Goal: Information Seeking & Learning: Find specific fact

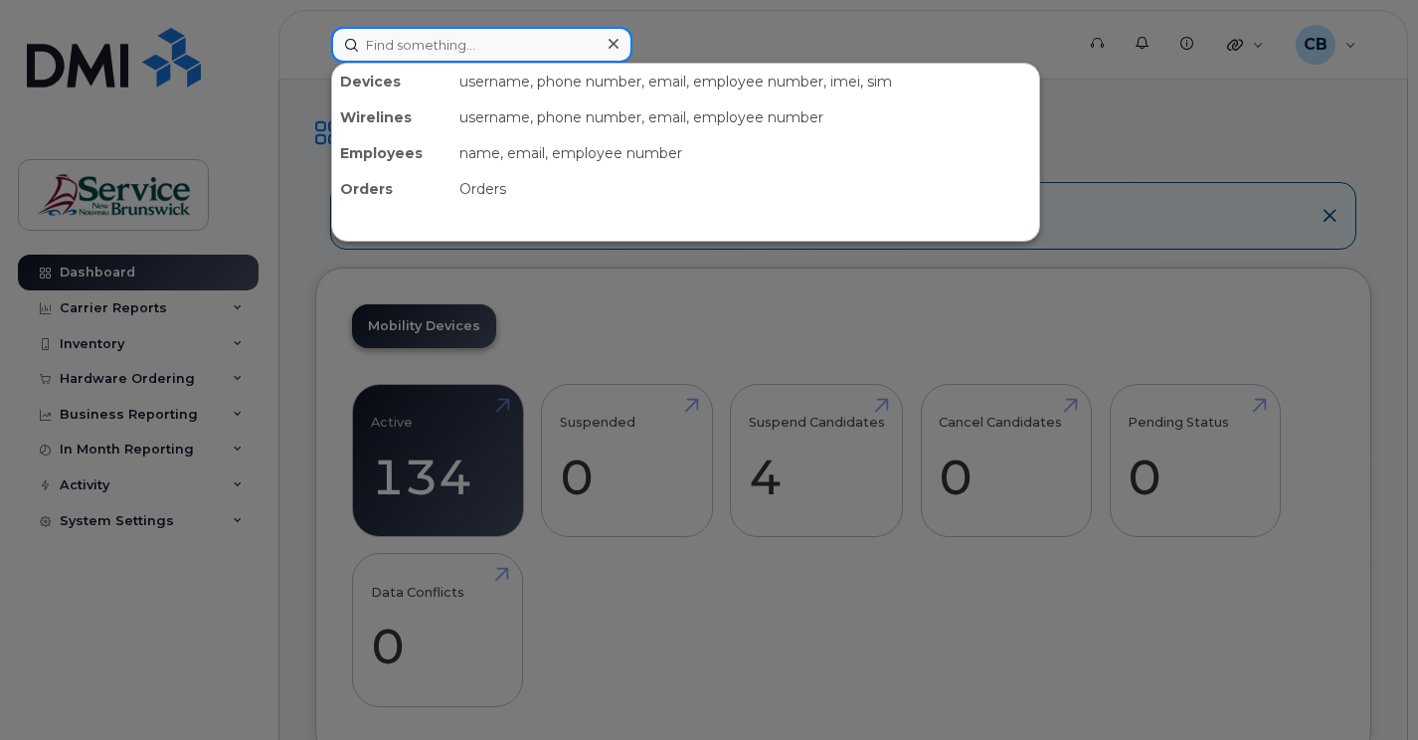
click at [402, 41] on input at bounding box center [481, 45] width 301 height 36
paste input "5067368055"
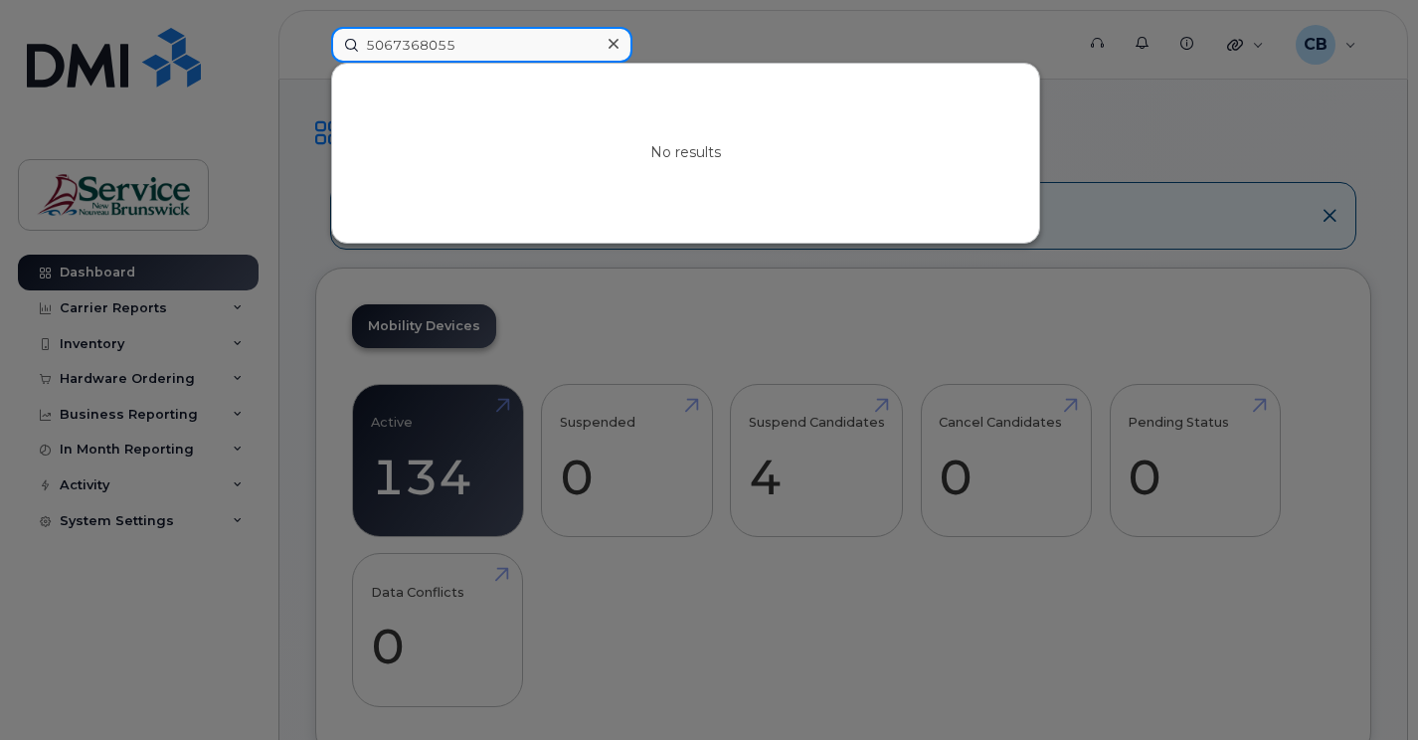
type input "5067368055"
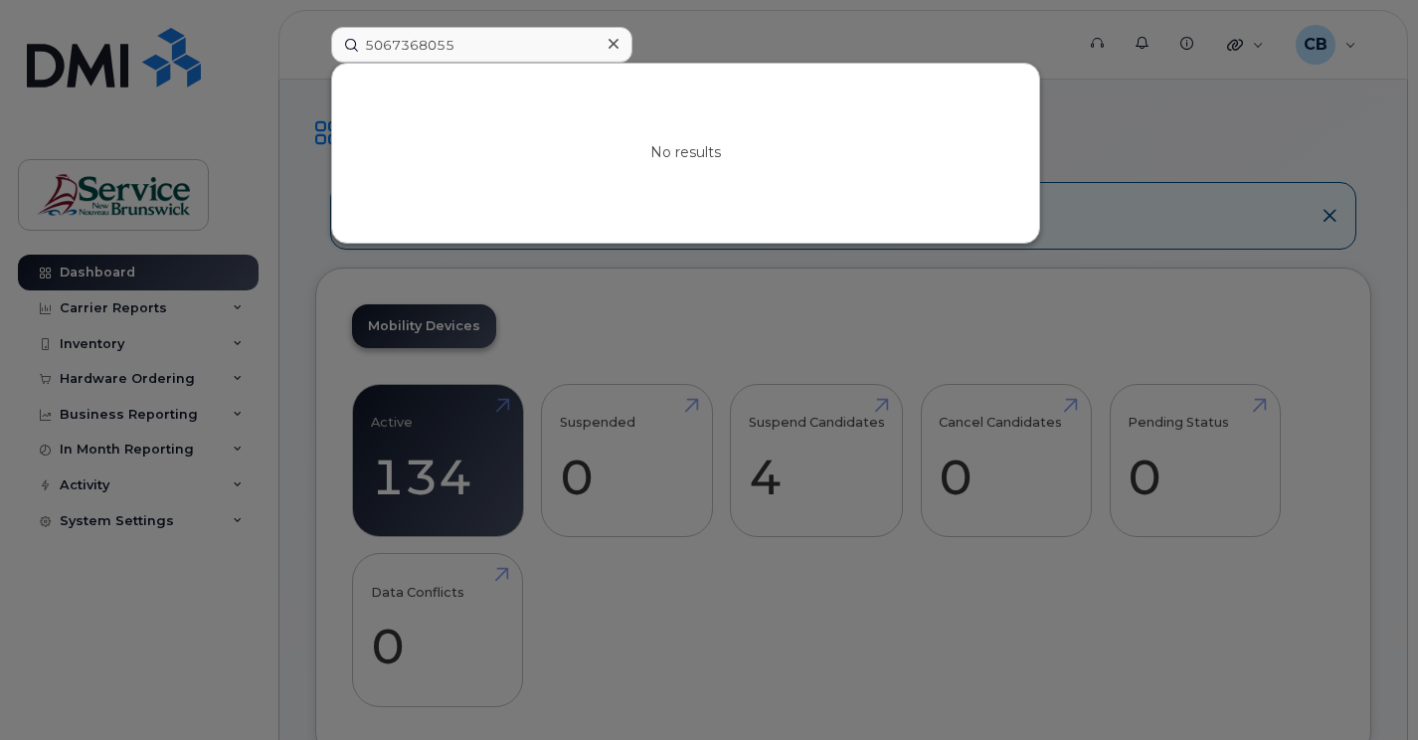
click at [614, 46] on icon at bounding box center [614, 44] width 10 height 16
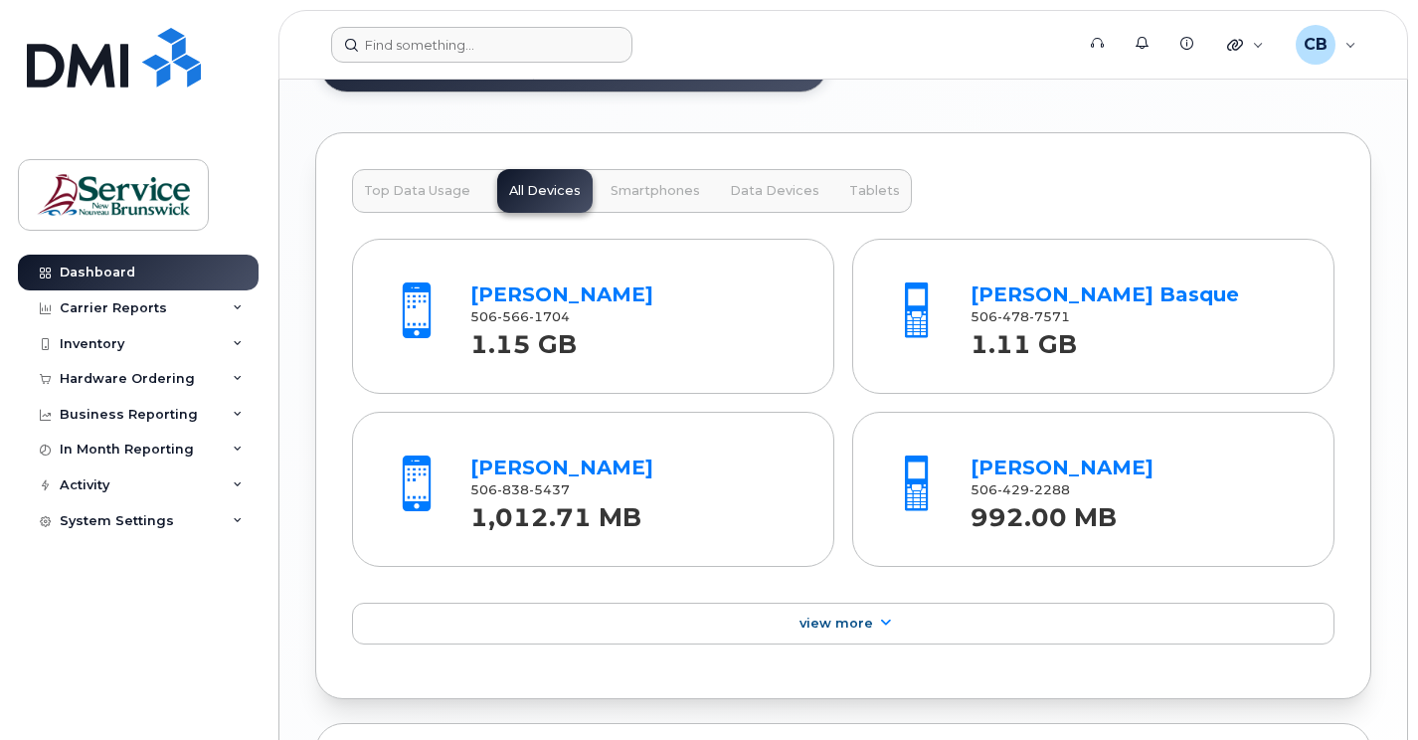
scroll to position [2089, 0]
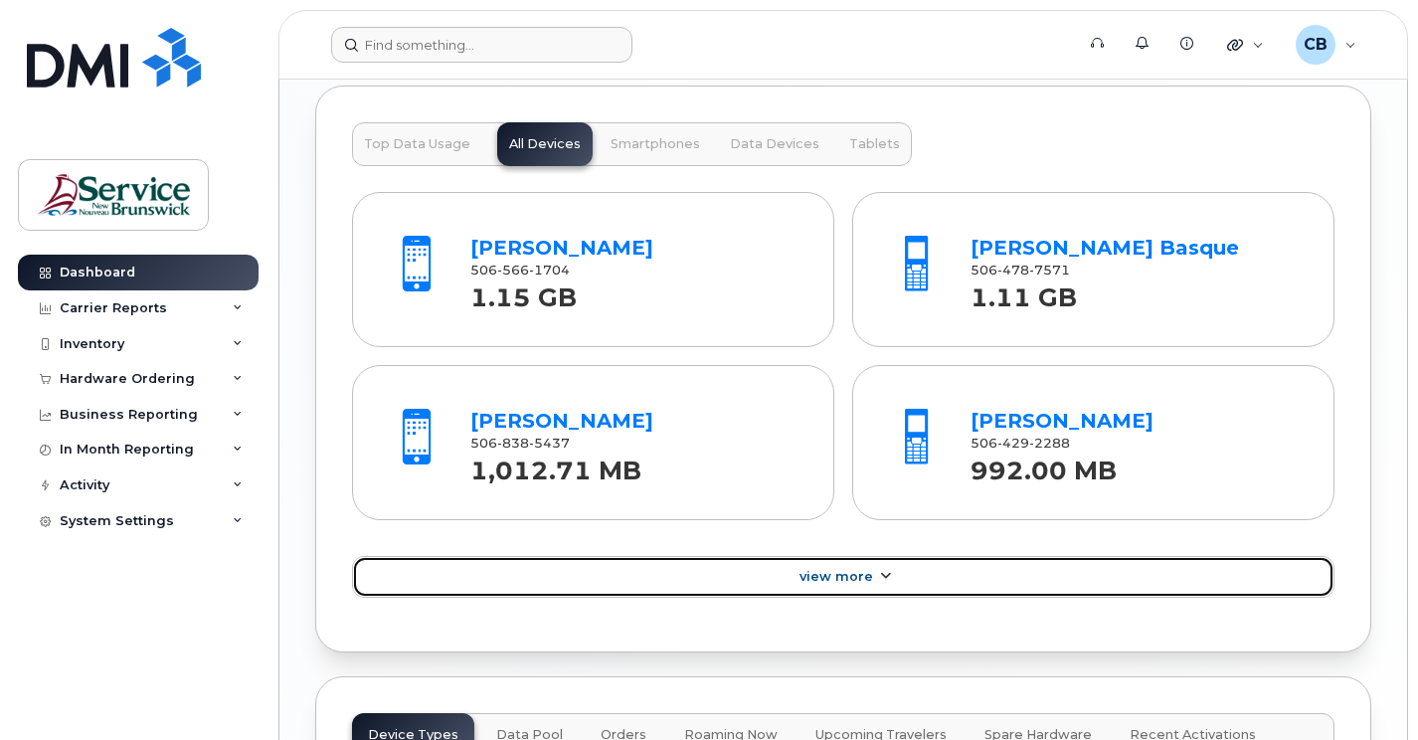
click at [837, 589] on link "View More" at bounding box center [843, 577] width 983 height 42
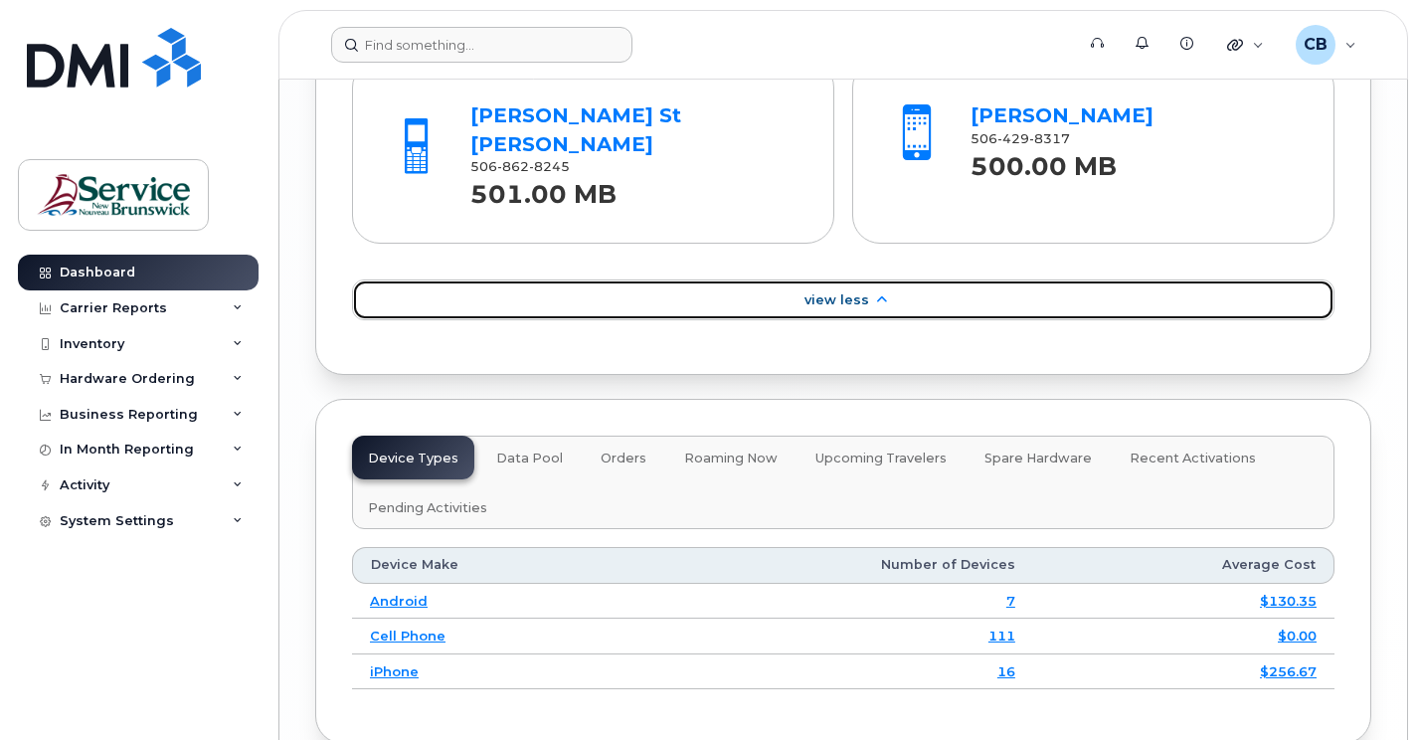
scroll to position [3481, 0]
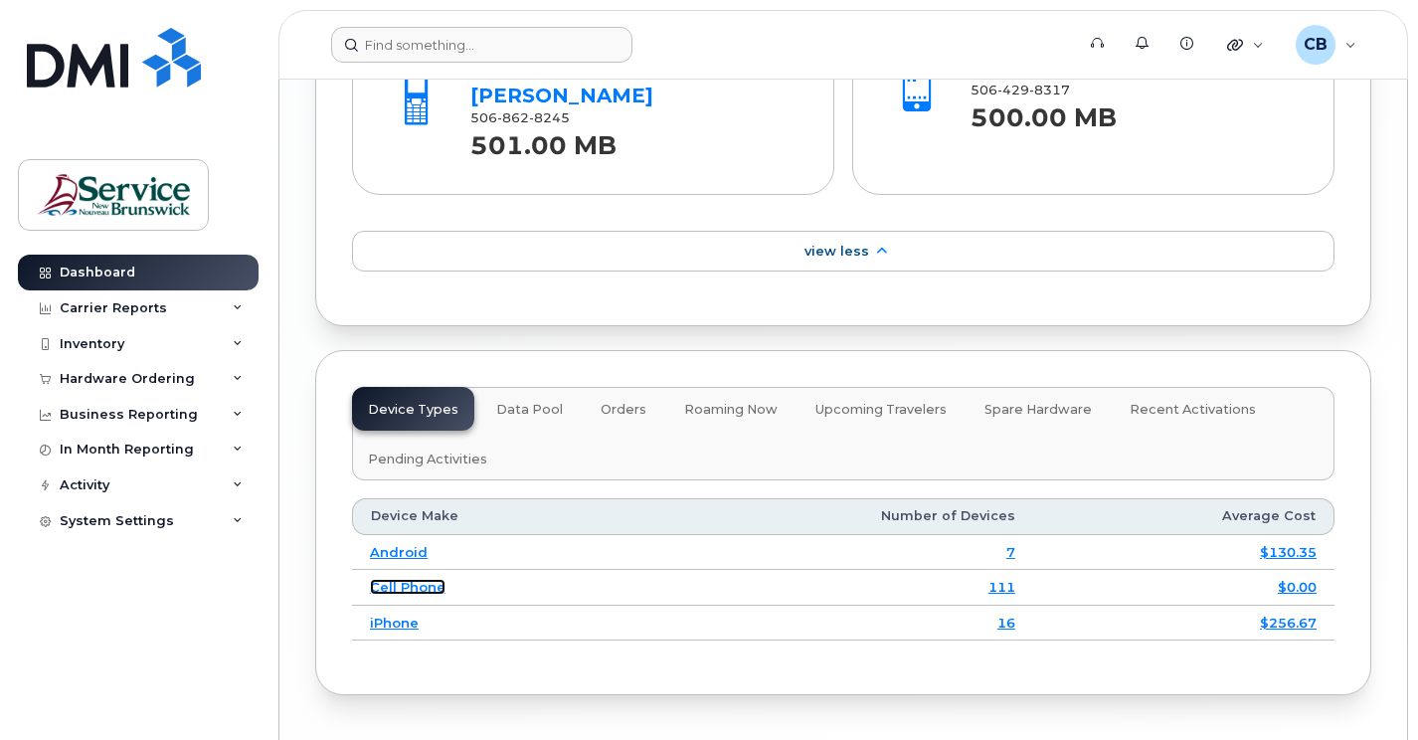
click at [428, 579] on link "Cell Phone" at bounding box center [408, 587] width 76 height 16
click at [1012, 579] on link "111" at bounding box center [1002, 587] width 27 height 16
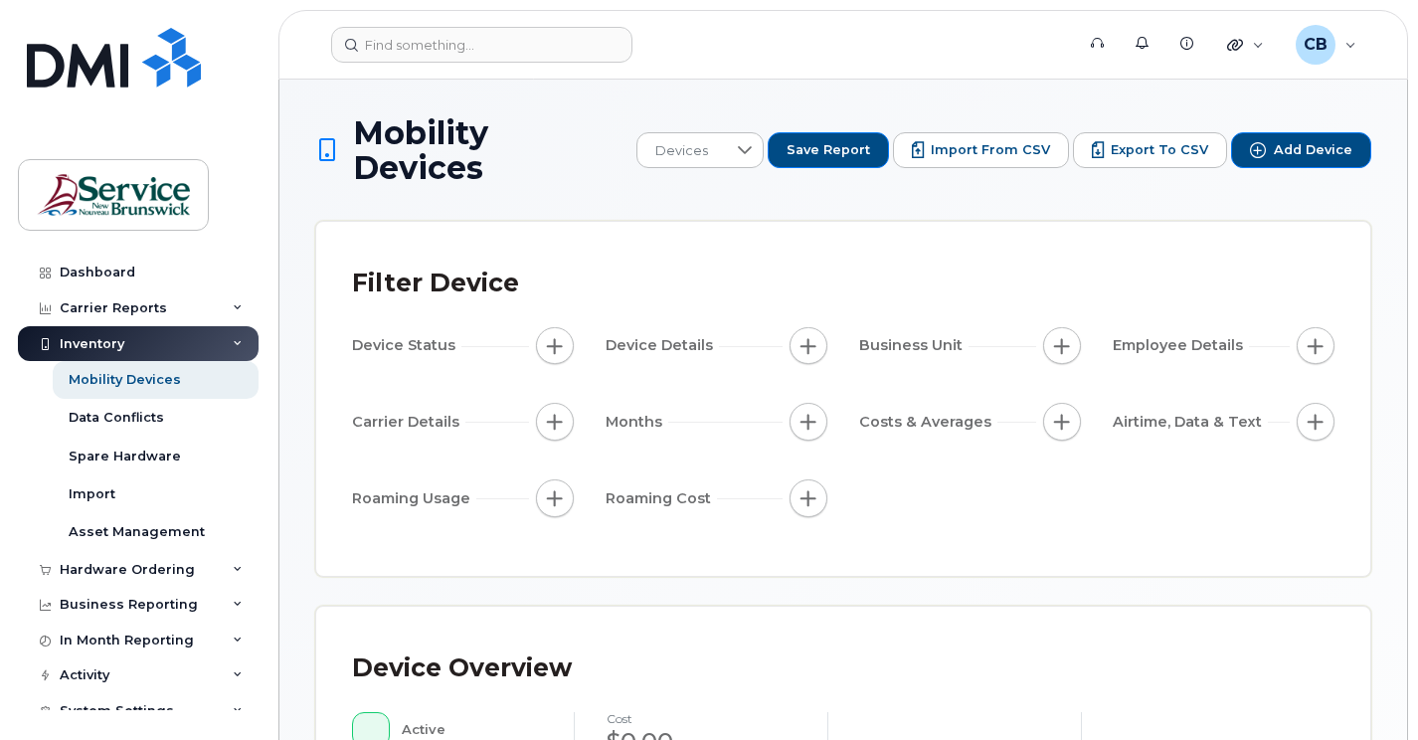
drag, startPoint x: 693, startPoint y: 538, endPoint x: 705, endPoint y: 532, distance: 13.3
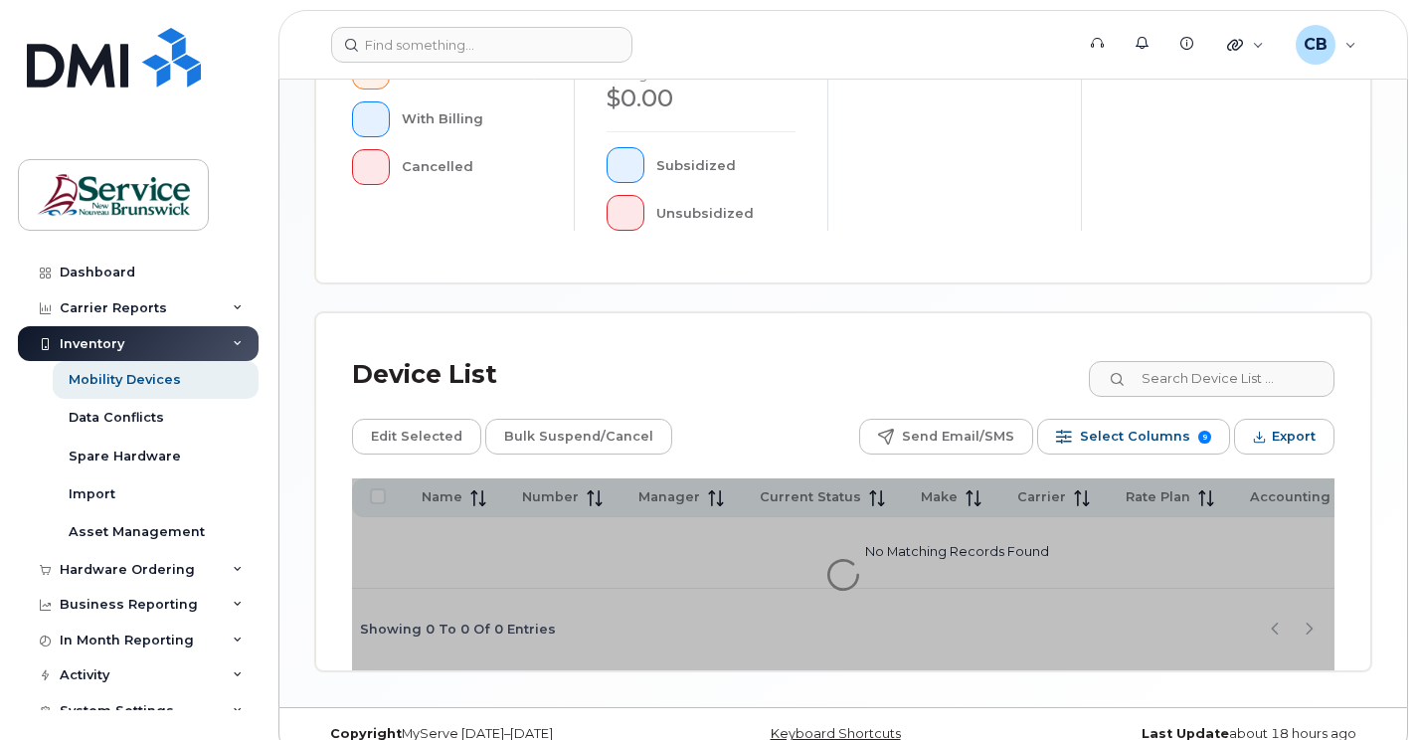
scroll to position [709, 0]
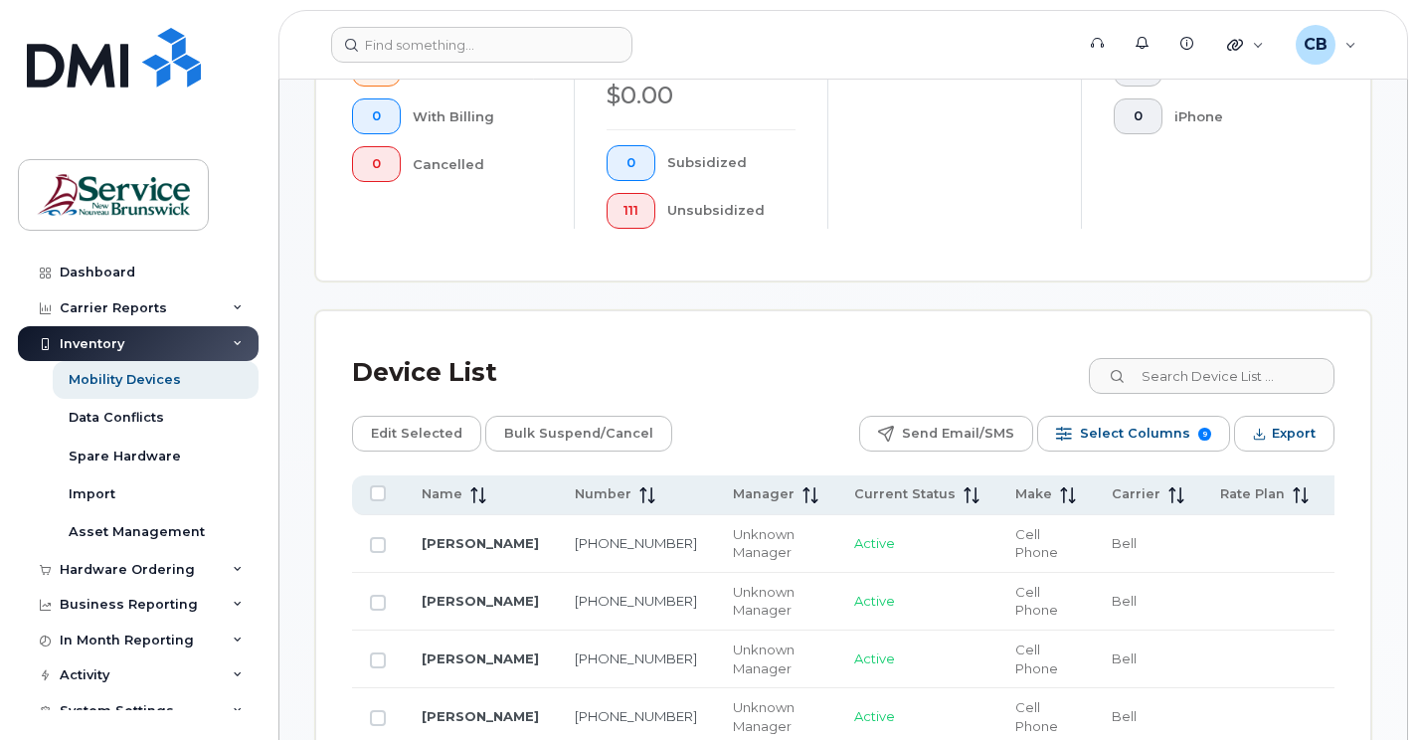
scroll to position [860, 0]
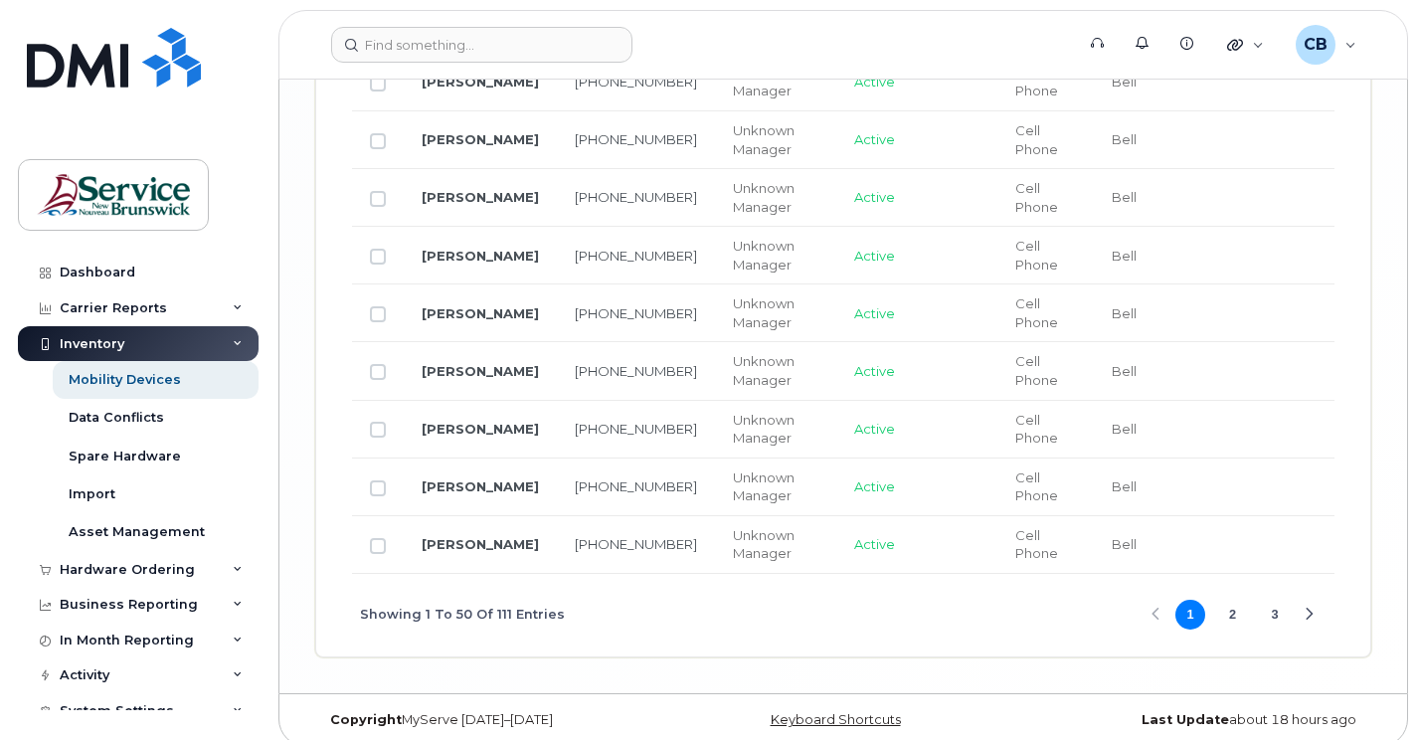
scroll to position [3619, 0]
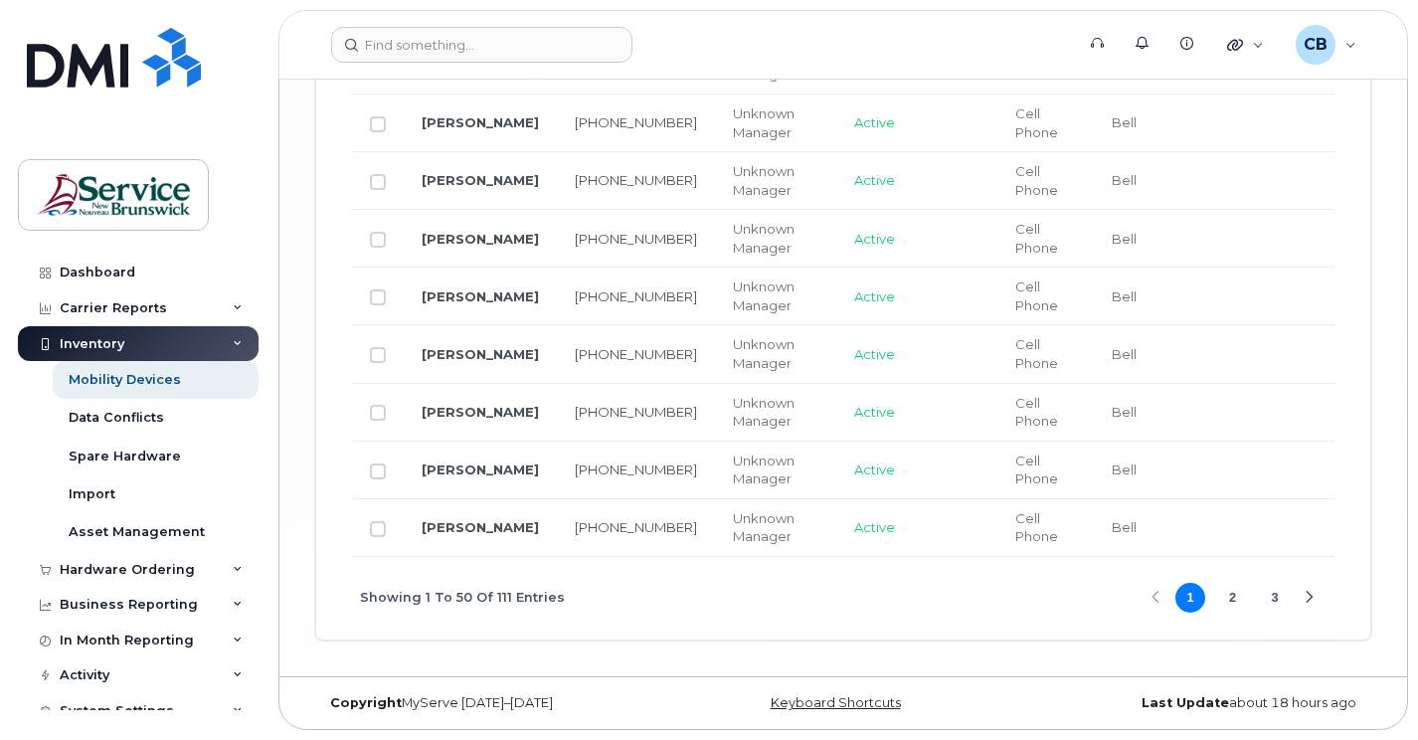
click at [1236, 602] on button "2" at bounding box center [1234, 598] width 30 height 30
click at [1273, 613] on button "3" at bounding box center [1275, 598] width 30 height 30
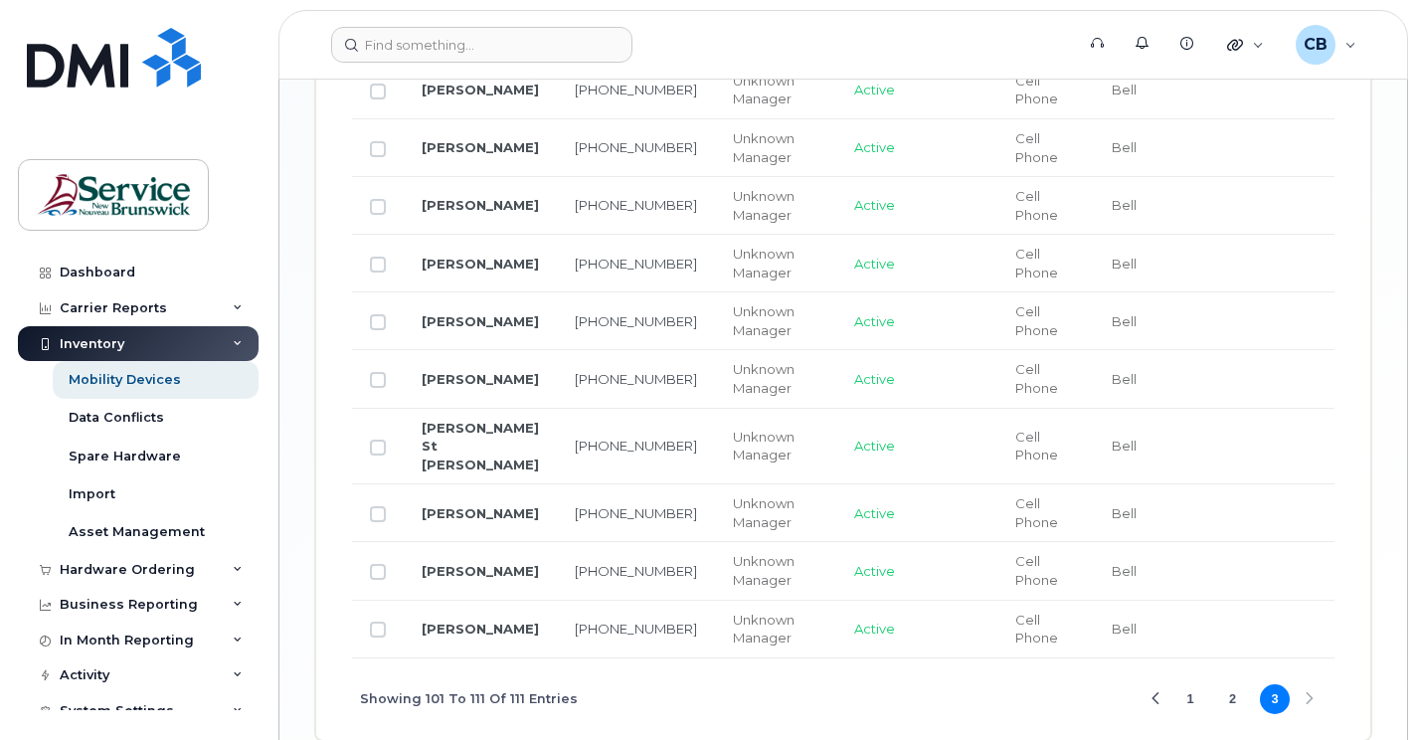
scroll to position [1227, 0]
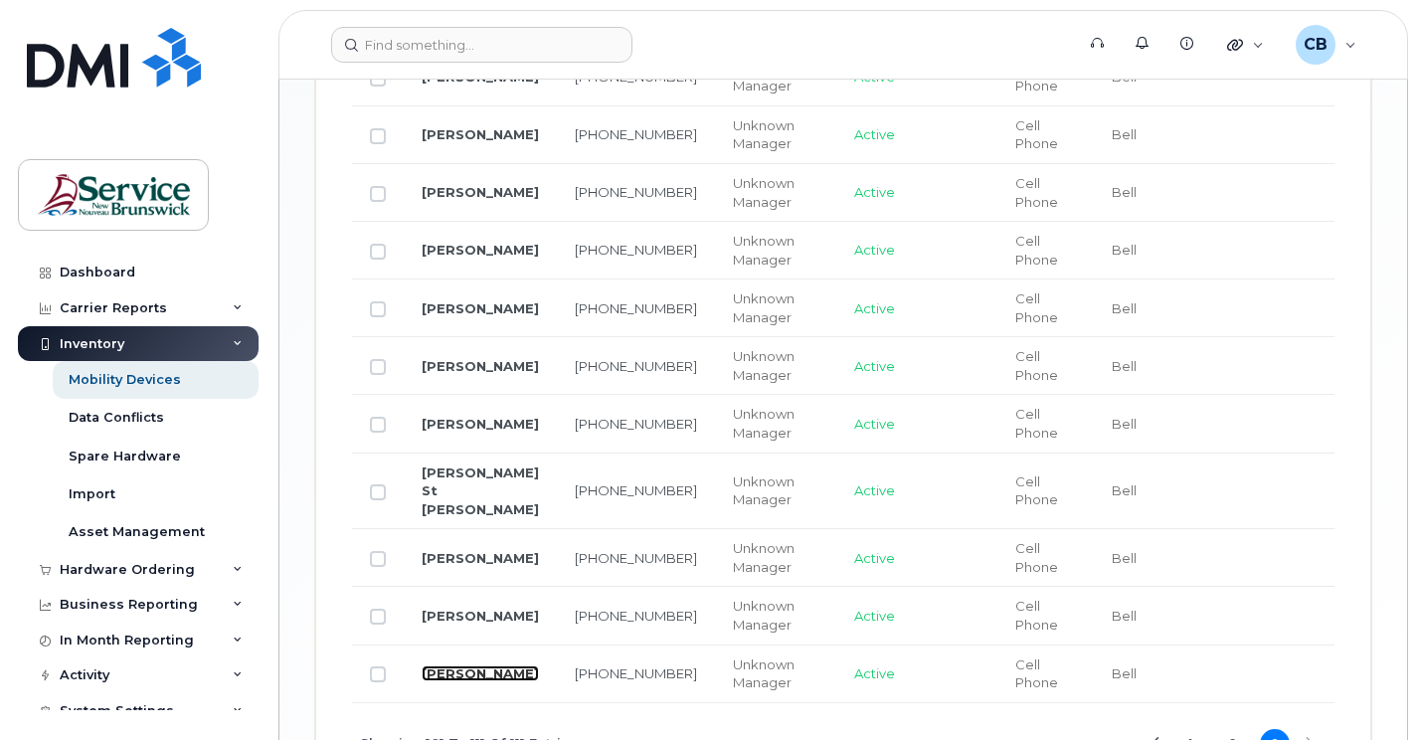
click at [494, 665] on link "Cindy Lebel" at bounding box center [480, 673] width 117 height 16
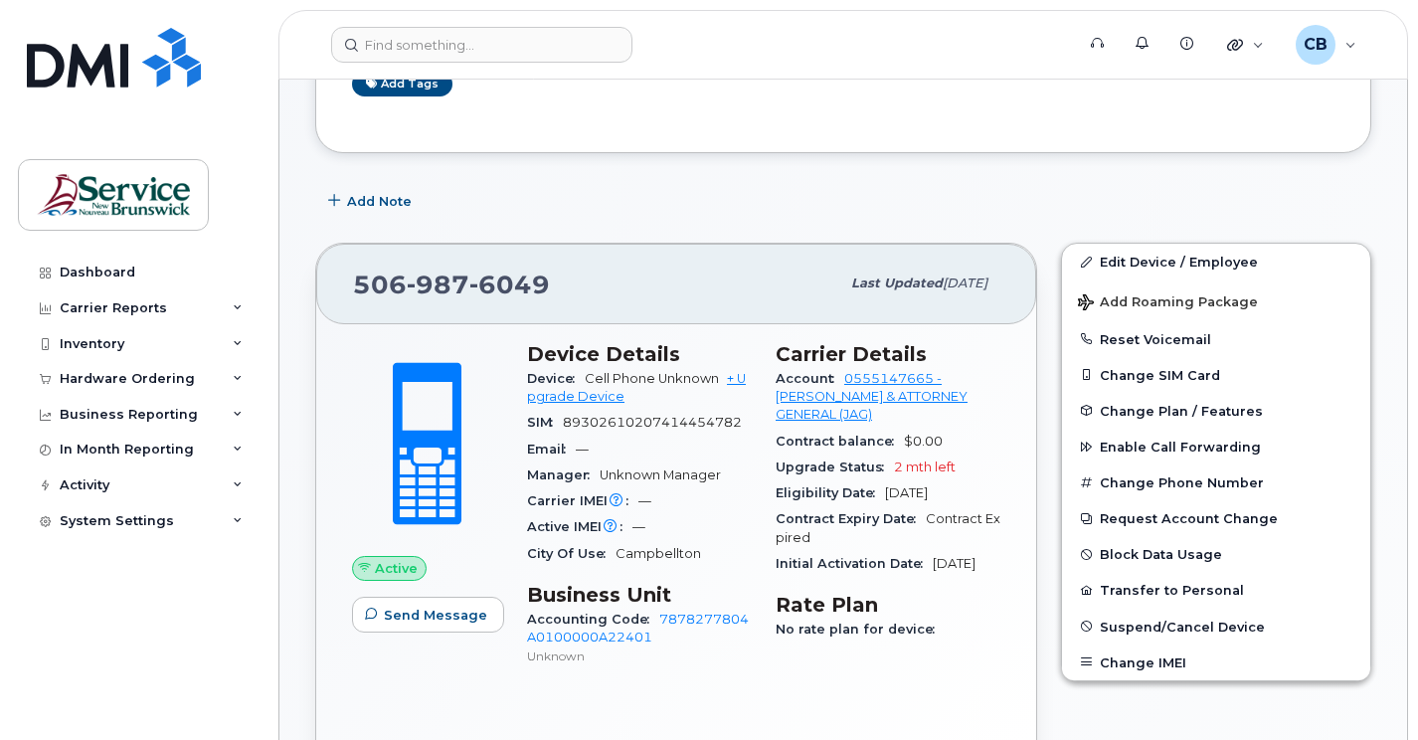
scroll to position [298, 0]
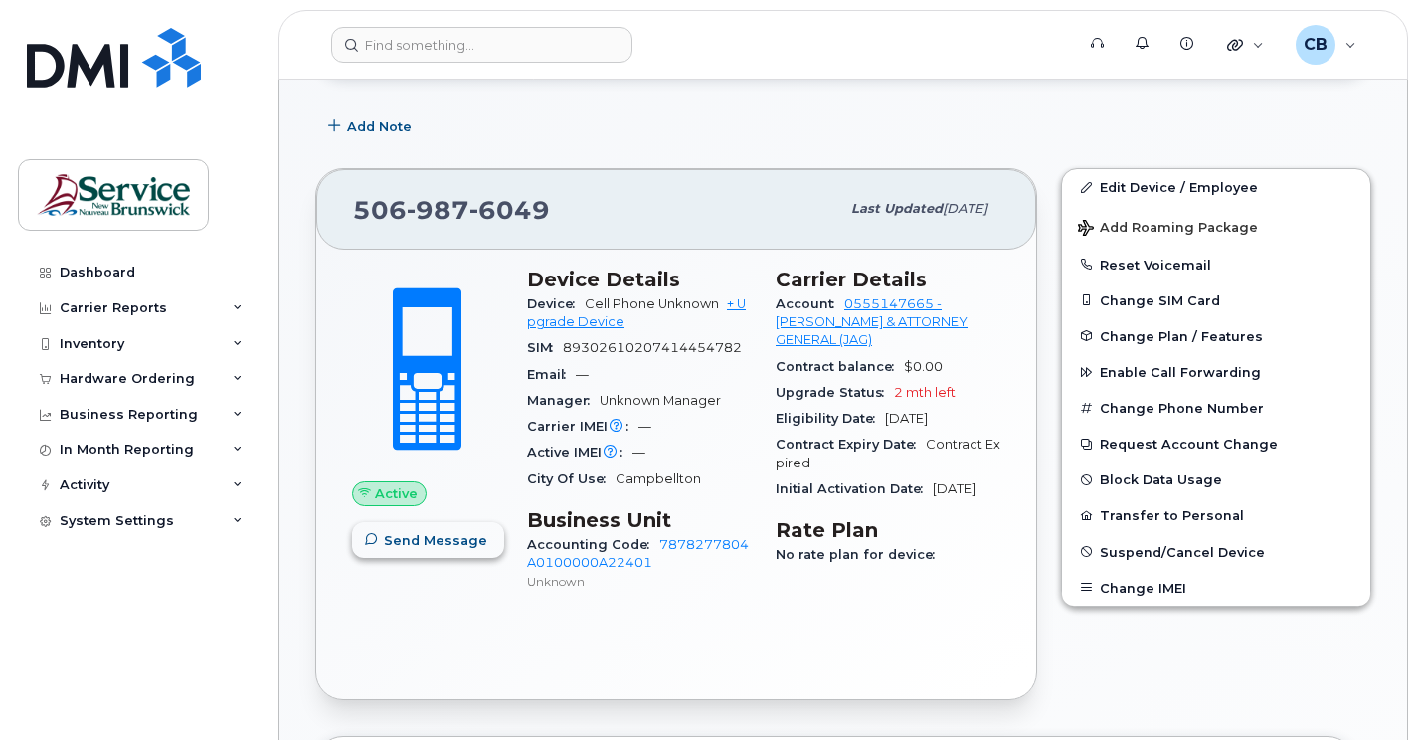
click at [405, 548] on span "Send Message" at bounding box center [435, 540] width 103 height 19
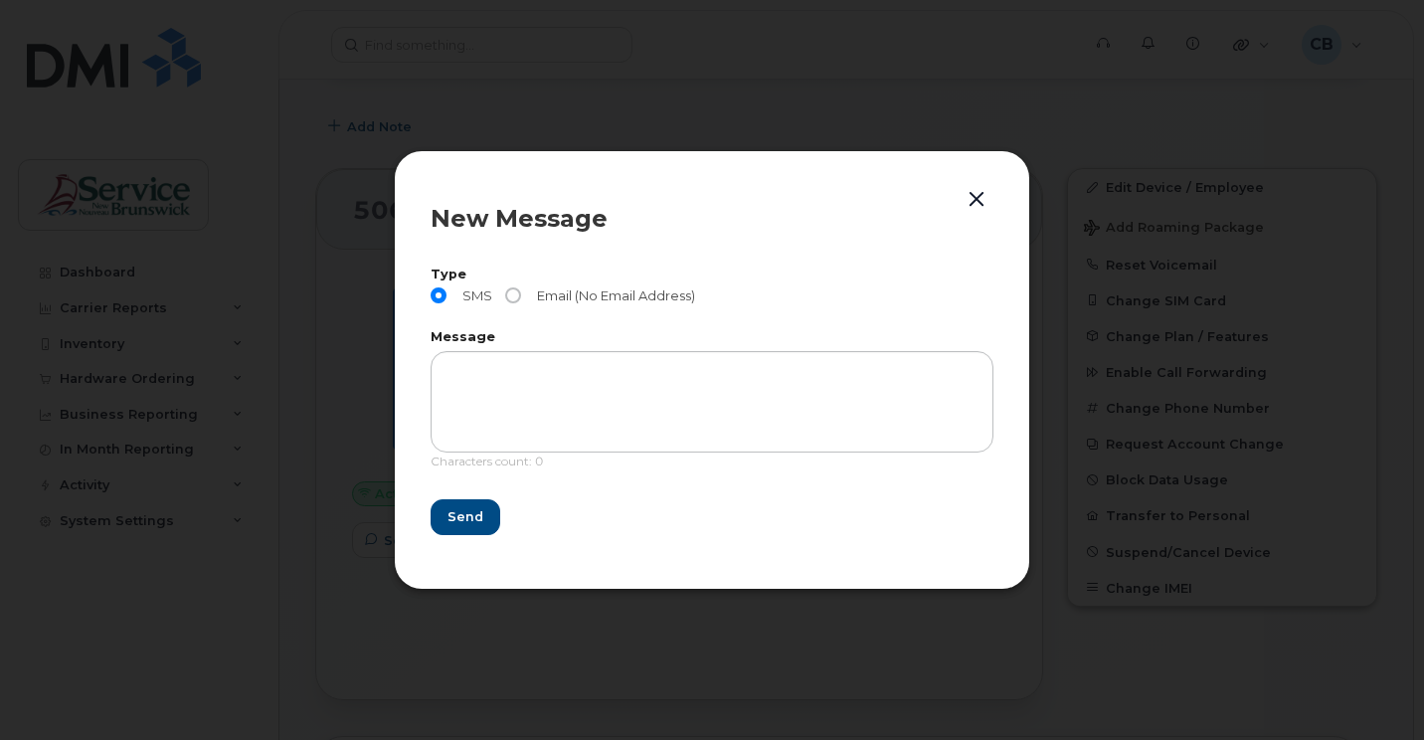
click at [976, 208] on button "button" at bounding box center [977, 200] width 30 height 28
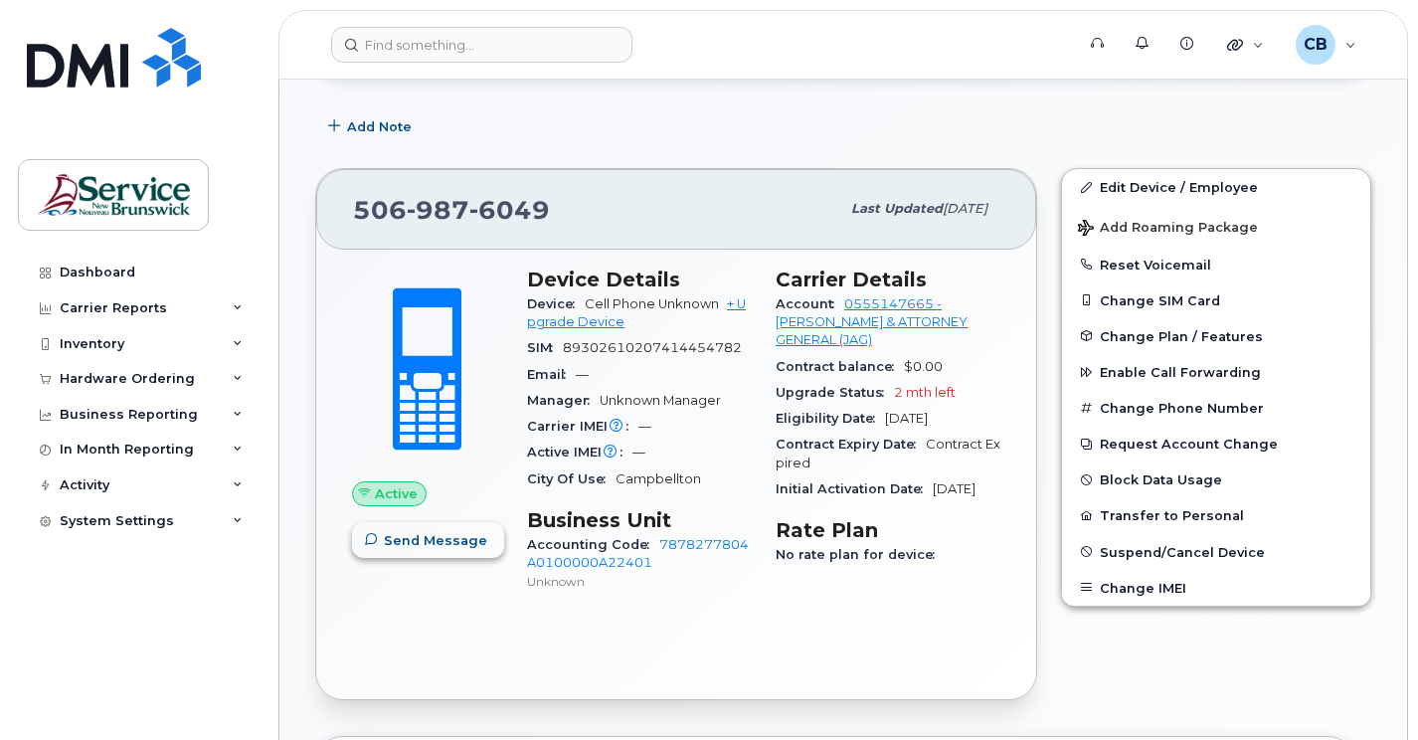
click at [466, 539] on span "Send Message" at bounding box center [435, 540] width 103 height 19
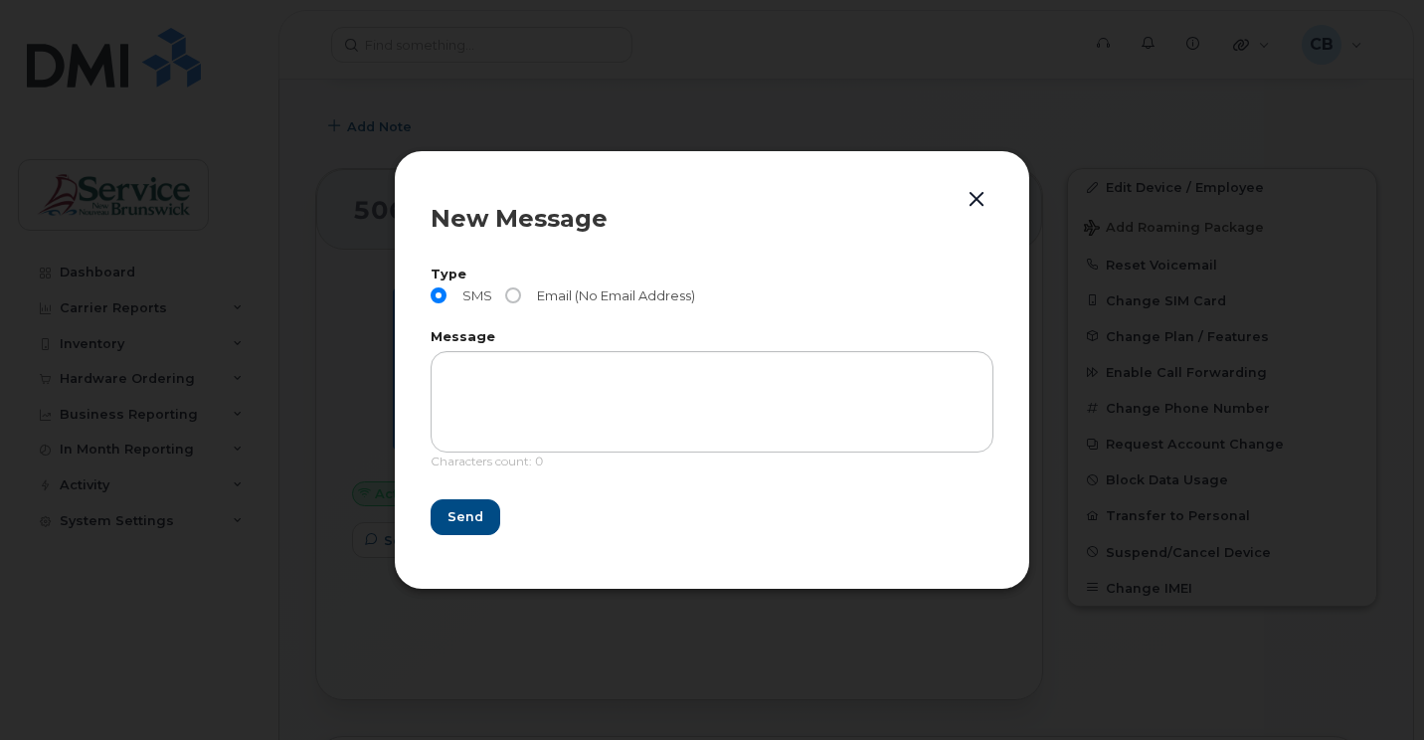
click at [971, 203] on button "button" at bounding box center [977, 200] width 30 height 28
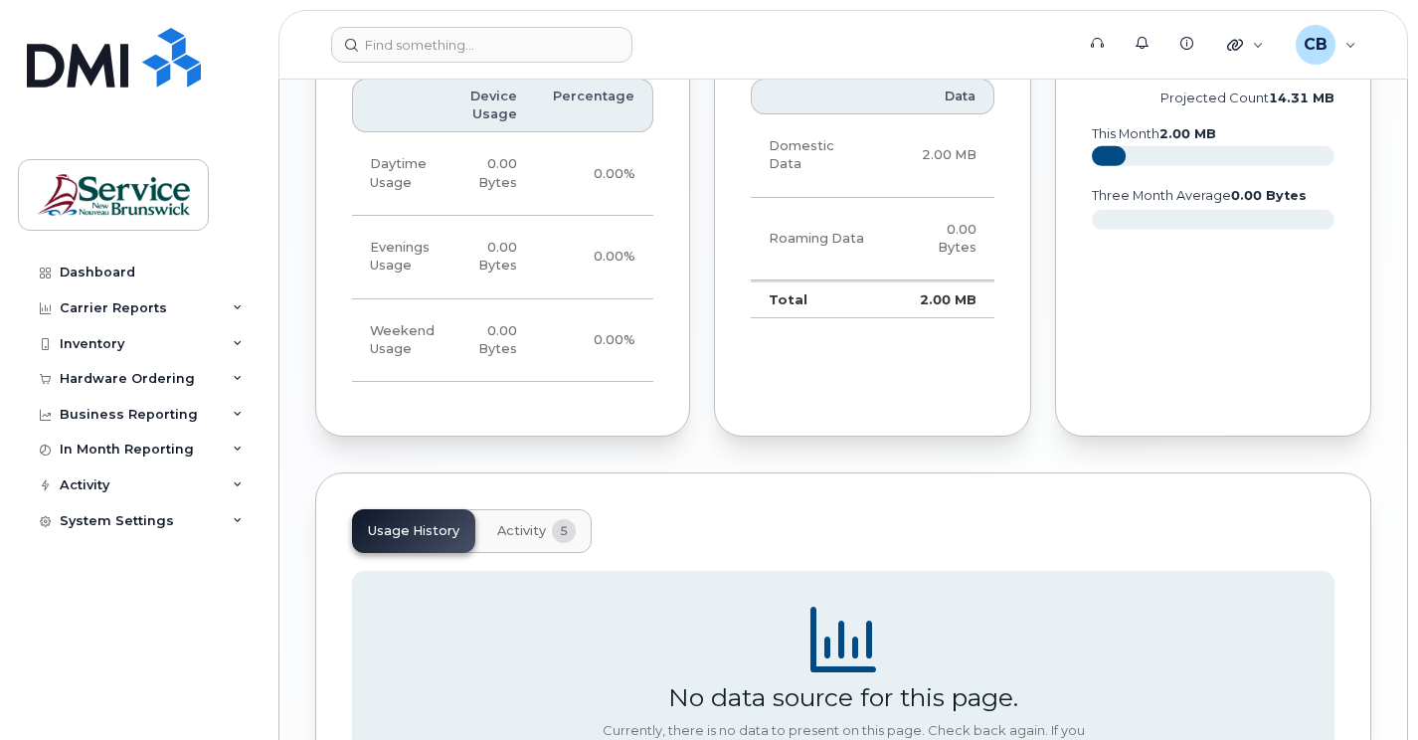
scroll to position [1492, 0]
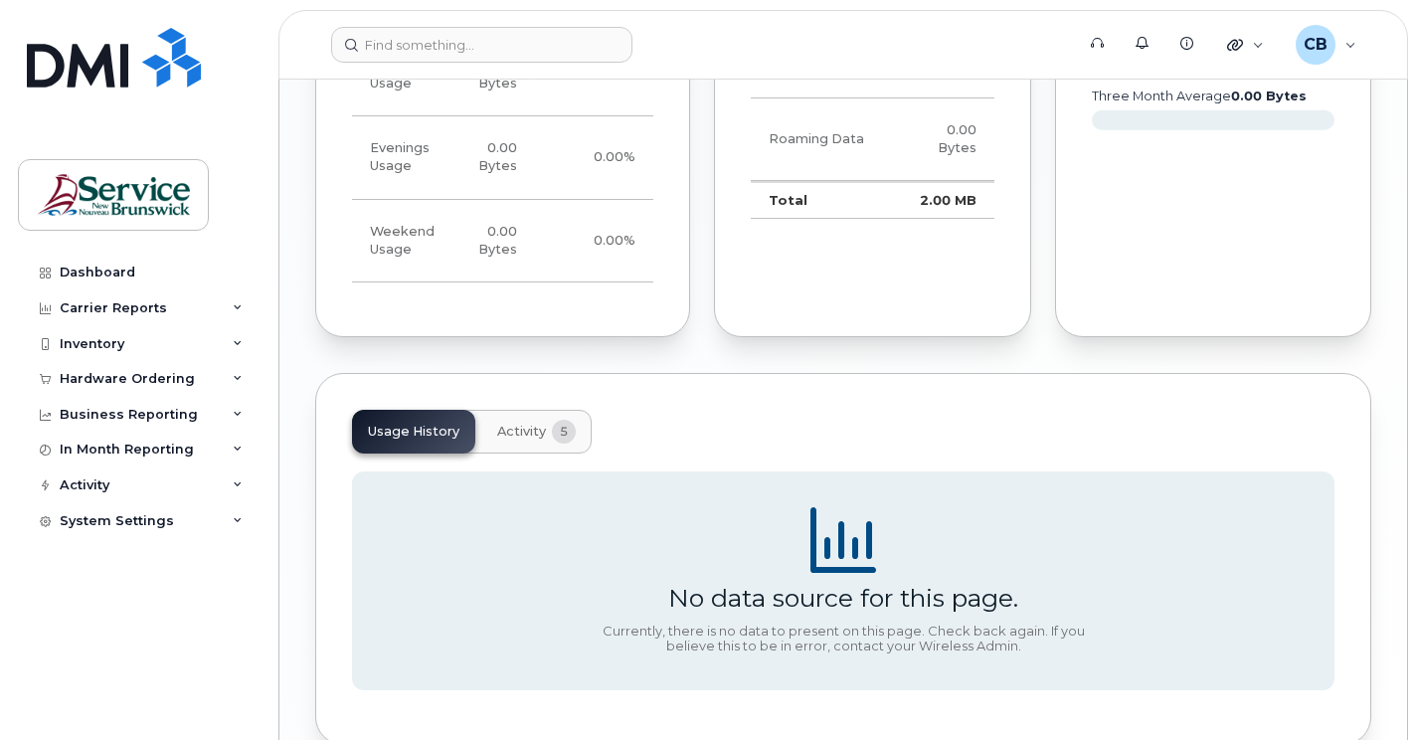
click at [567, 426] on span "5" at bounding box center [564, 432] width 24 height 24
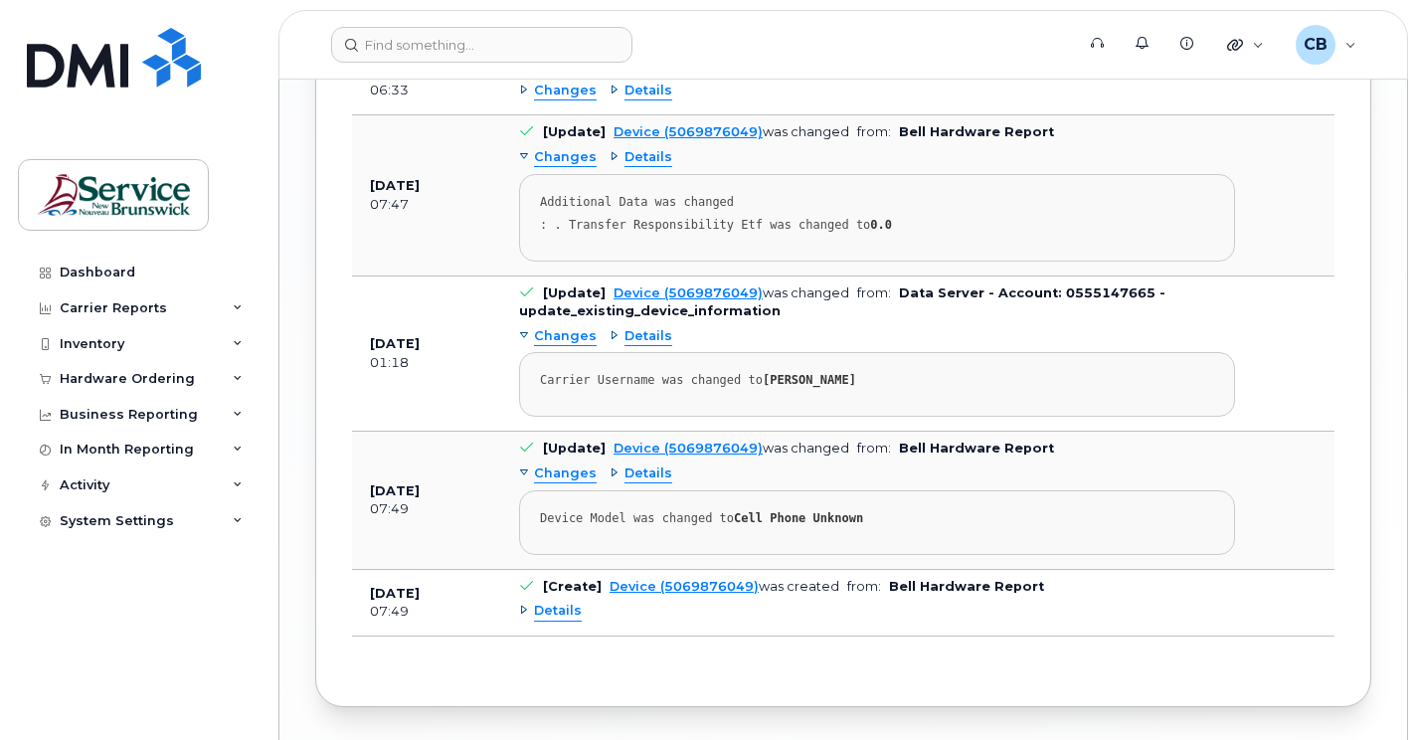
scroll to position [1989, 0]
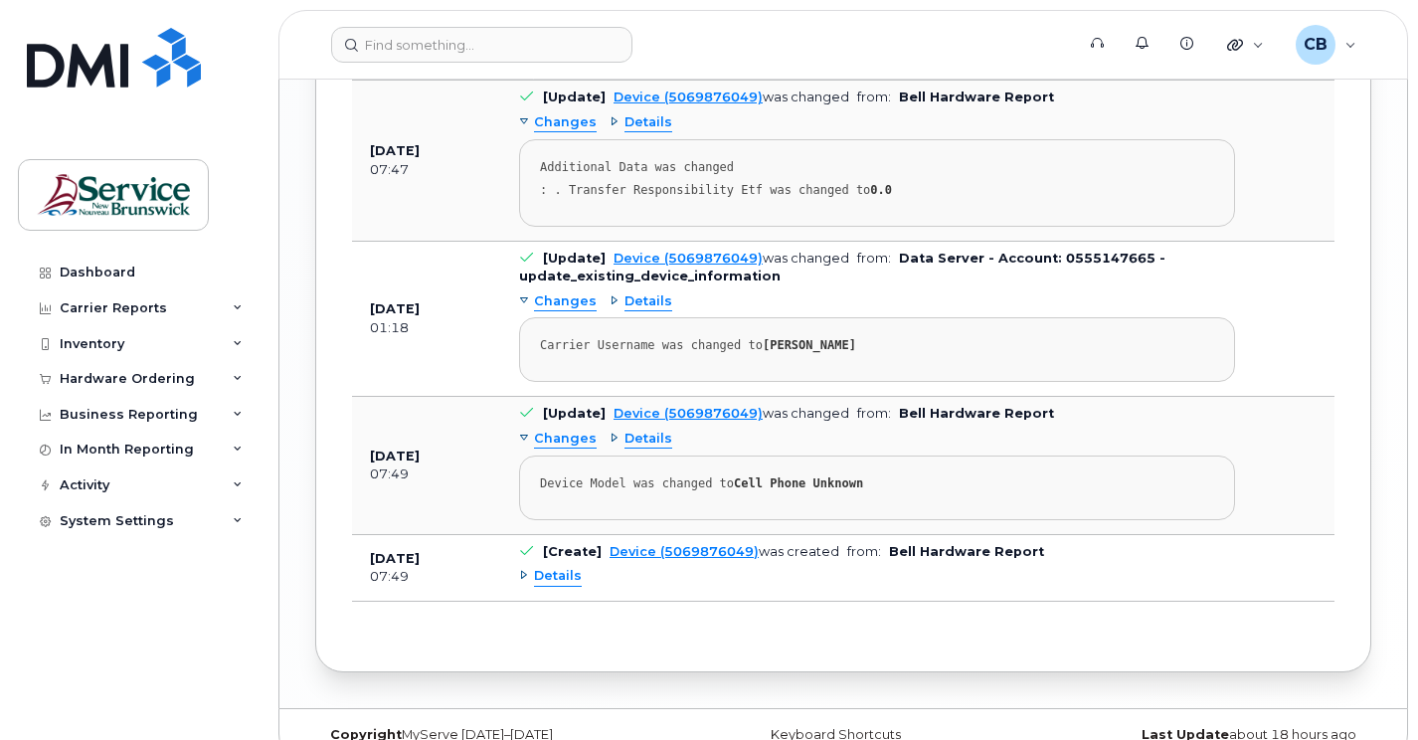
click at [524, 577] on div "Details" at bounding box center [550, 576] width 63 height 19
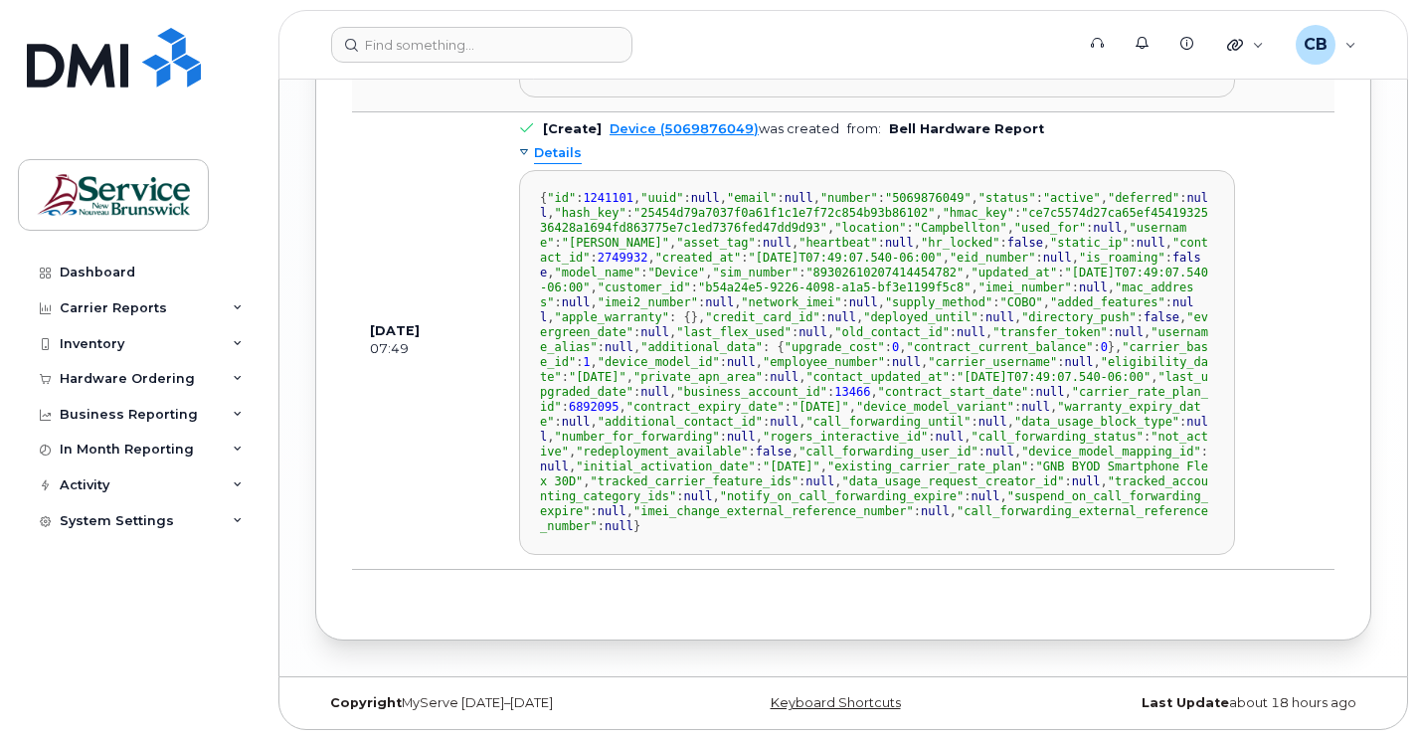
scroll to position [0, 0]
